Goal: Task Accomplishment & Management: Manage account settings

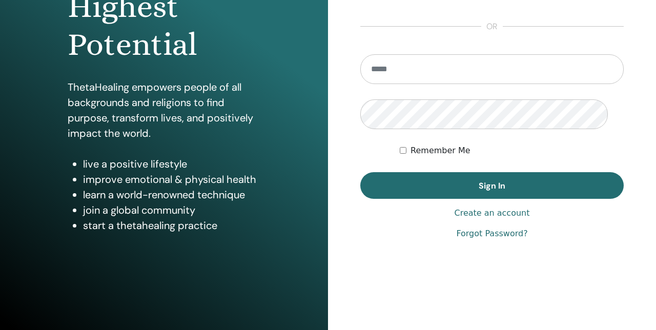
scroll to position [169, 0]
type input "**********"
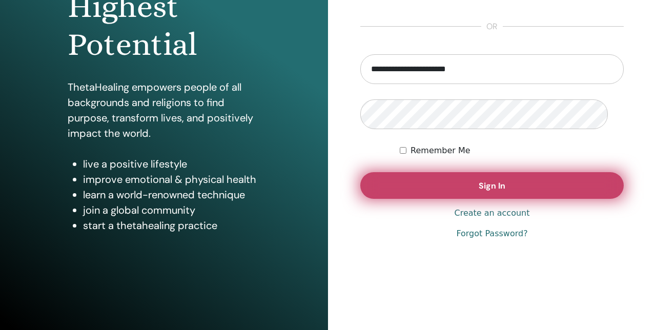
click at [456, 199] on button "Sign In" at bounding box center [491, 185] width 263 height 27
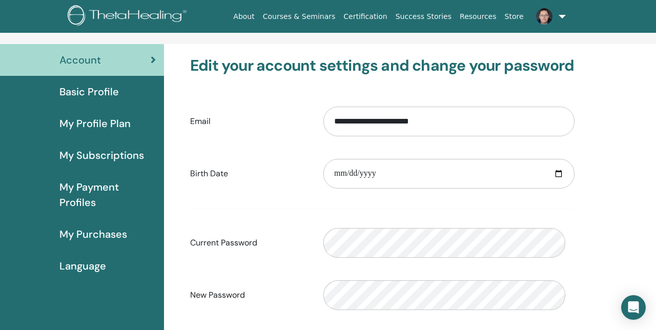
scroll to position [50, 0]
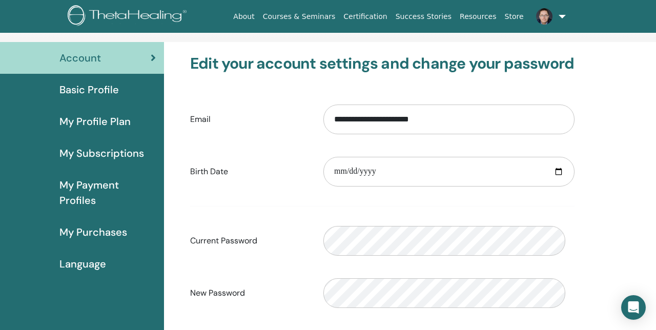
click at [89, 97] on span "Basic Profile" at bounding box center [88, 89] width 59 height 15
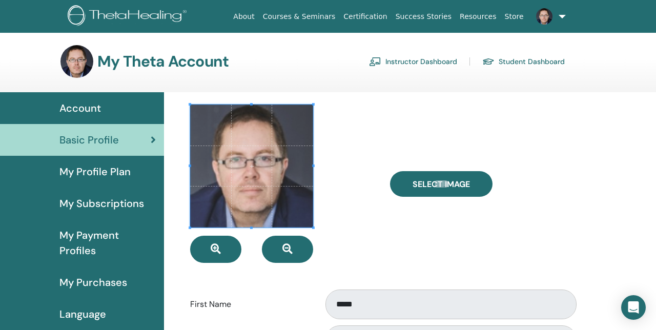
click at [403, 70] on link "Instructor Dashboard" at bounding box center [413, 61] width 88 height 16
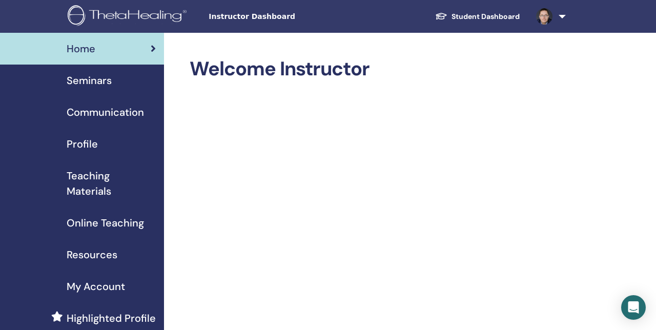
click at [82, 152] on span "Profile" at bounding box center [82, 143] width 31 height 15
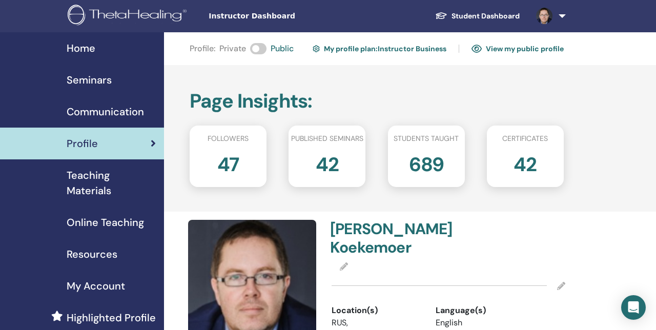
scroll to position [3, 0]
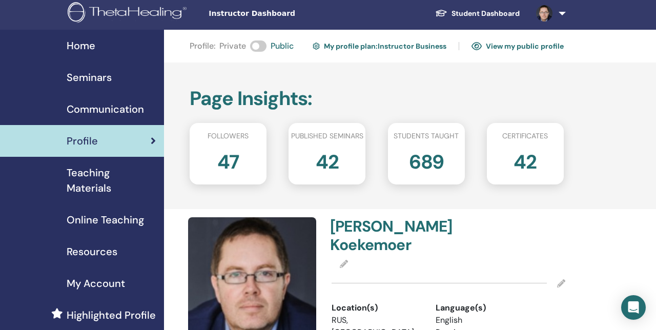
click at [509, 49] on link "View my public profile" at bounding box center [517, 46] width 92 height 16
